Goal: Obtain resource: Obtain resource

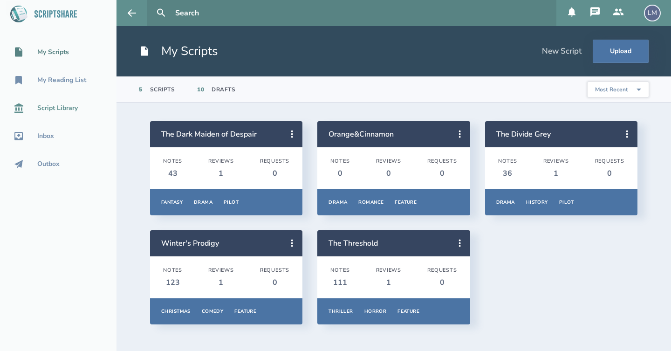
click at [70, 106] on div "Script Library" at bounding box center [57, 107] width 41 height 7
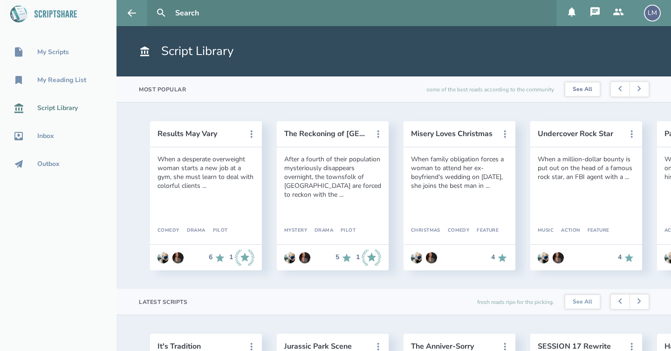
click at [589, 85] on link "See All" at bounding box center [582, 89] width 34 height 14
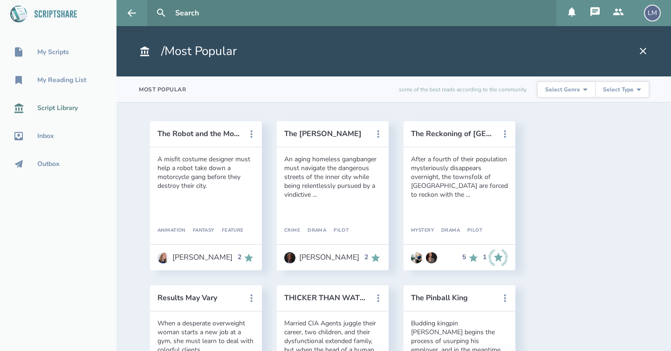
click at [49, 111] on div "Script Library" at bounding box center [57, 107] width 41 height 7
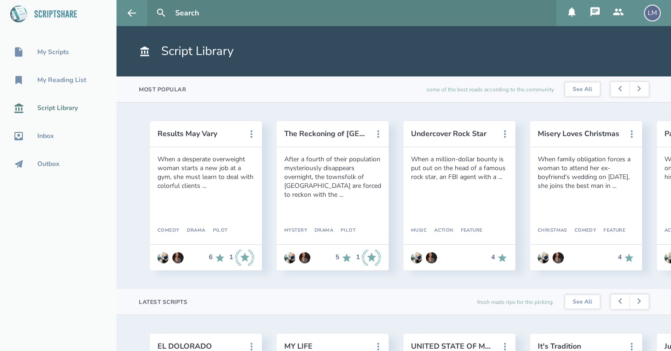
click at [123, 217] on div "Results May Vary When a desperate overweight woman starts a new job at a gym, s…" at bounding box center [394, 196] width 555 height 186
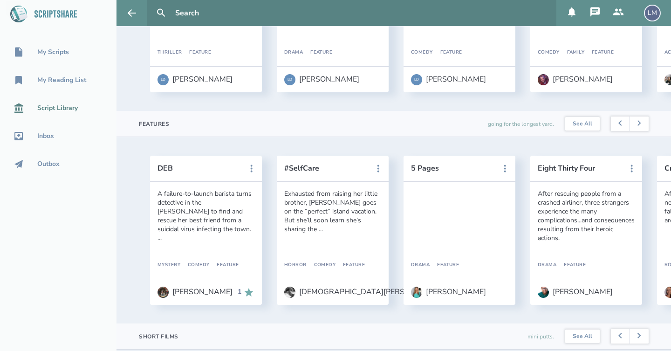
scroll to position [407, 0]
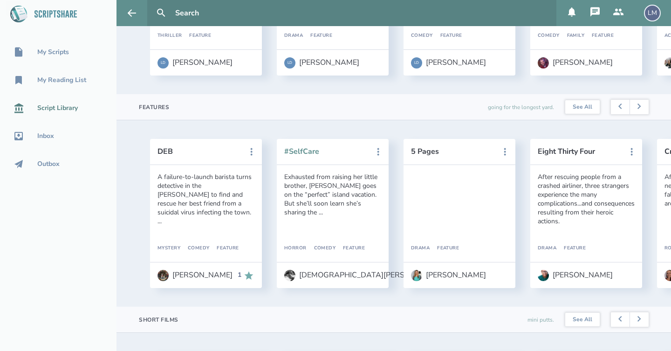
click at [309, 149] on button "#SelfCare" at bounding box center [326, 151] width 84 height 8
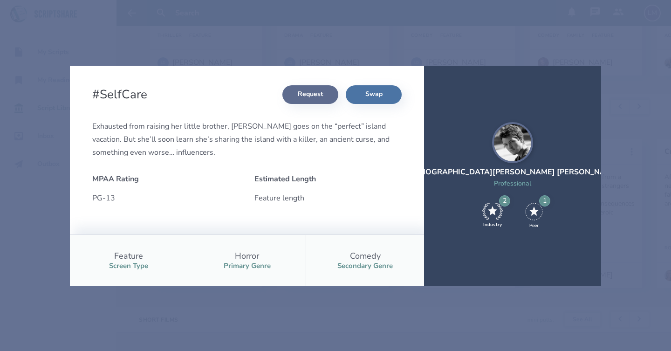
click at [308, 95] on button "Request" at bounding box center [310, 94] width 56 height 19
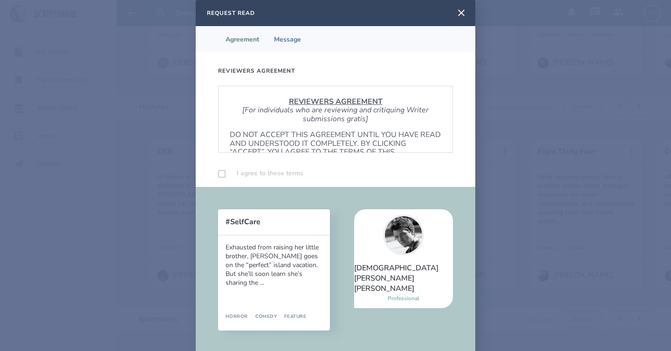
click at [285, 129] on div "REVIEWERS AGREEMENT [For individuals who are reviewing and critiquing Writer su…" at bounding box center [335, 119] width 235 height 67
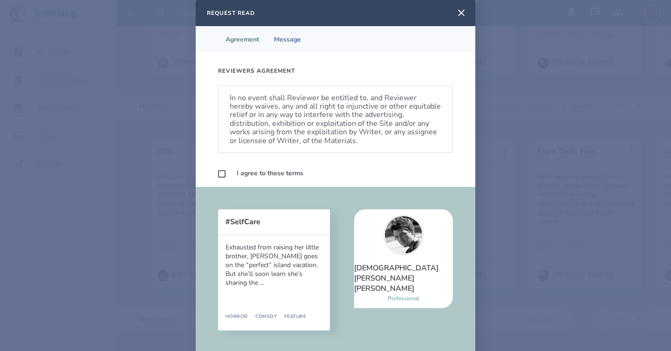
scroll to position [553, 0]
click at [223, 174] on label at bounding box center [221, 173] width 7 height 7
checkbox input "true"
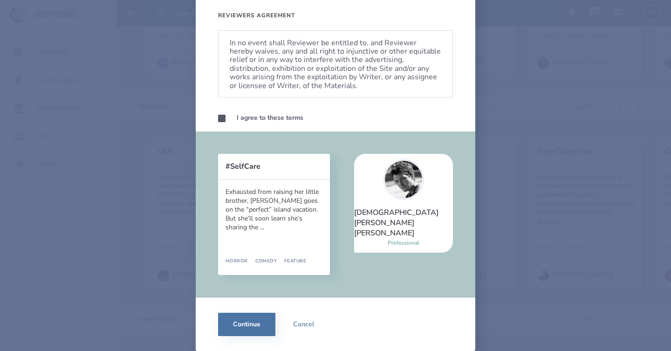
scroll to position [55, 0]
click at [251, 332] on button "Continue" at bounding box center [246, 324] width 57 height 23
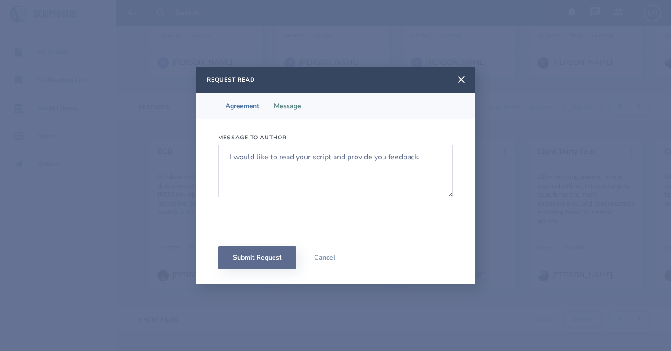
click at [281, 256] on button "Submit Request" at bounding box center [257, 257] width 78 height 23
click at [289, 104] on li "Message" at bounding box center [288, 106] width 42 height 26
click at [464, 82] on icon at bounding box center [461, 79] width 7 height 7
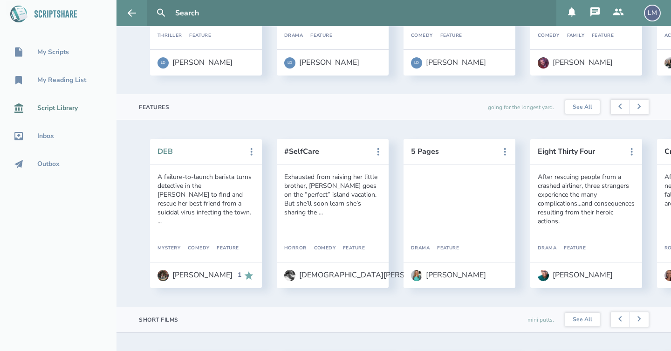
click at [171, 149] on button "DEB" at bounding box center [200, 151] width 84 height 8
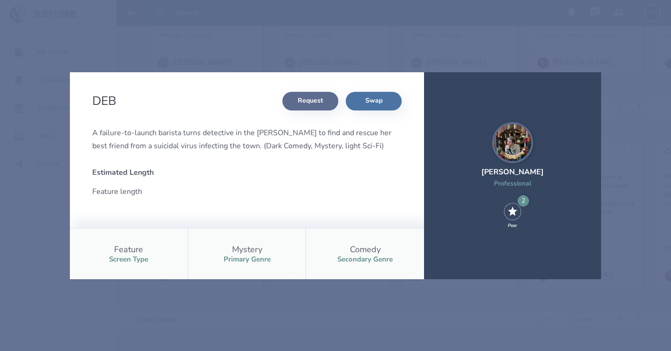
click at [315, 100] on button "Request" at bounding box center [310, 101] width 56 height 19
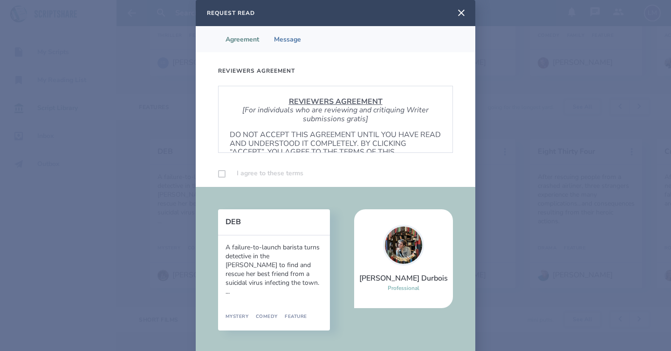
click at [259, 123] on div "REVIEWERS AGREEMENT [For individuals who are reviewing and critiquing Writer su…" at bounding box center [335, 119] width 235 height 67
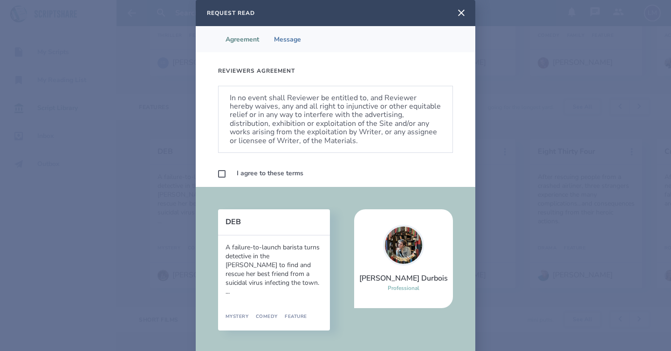
scroll to position [553, 0]
click at [224, 174] on label at bounding box center [221, 173] width 7 height 7
checkbox input "true"
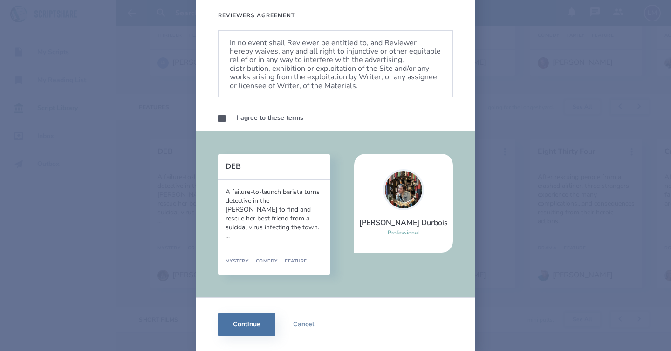
scroll to position [55, 0]
click at [253, 326] on button "Continue" at bounding box center [246, 324] width 57 height 23
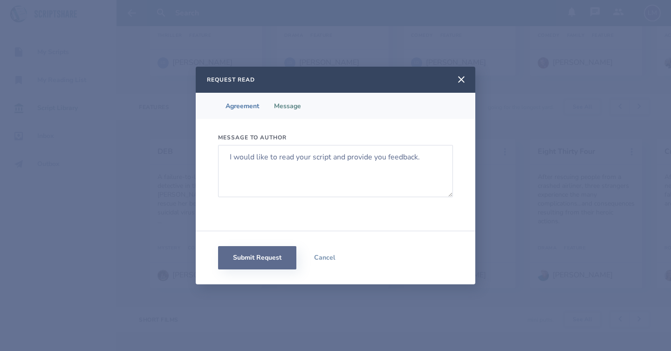
click at [286, 257] on button "Submit Request" at bounding box center [257, 257] width 78 height 23
